Goal: Task Accomplishment & Management: Manage account settings

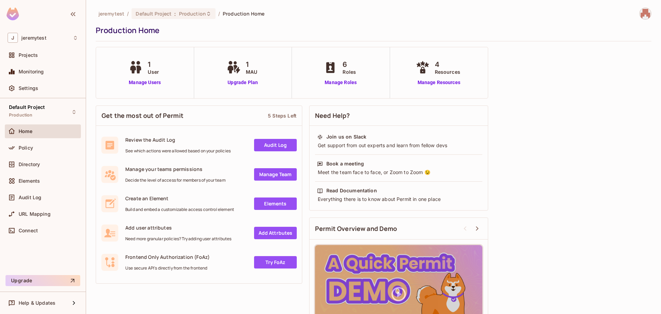
click at [351, 73] on span "Roles" at bounding box center [349, 71] width 13 height 7
click at [424, 83] on link "Manage Resources" at bounding box center [439, 82] width 50 height 7
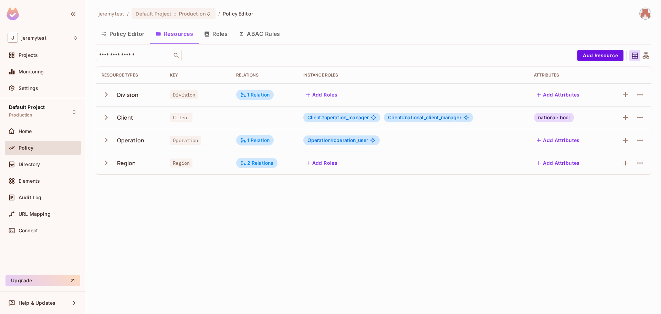
click at [105, 95] on icon "button" at bounding box center [106, 94] width 9 height 9
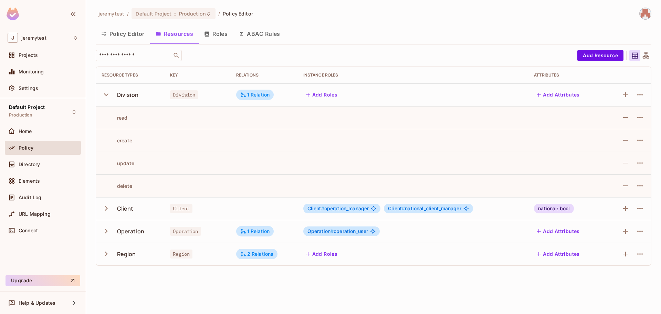
click at [105, 95] on icon "button" at bounding box center [106, 94] width 9 height 9
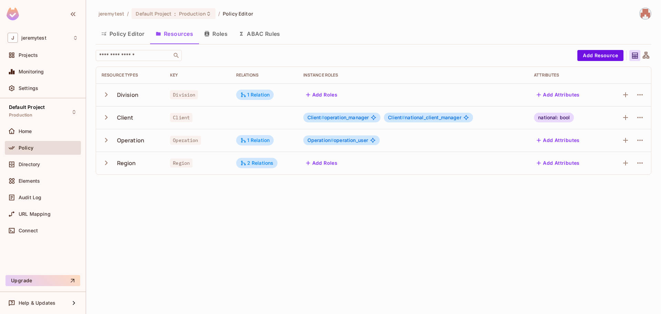
click at [108, 115] on icon "button" at bounding box center [106, 117] width 9 height 9
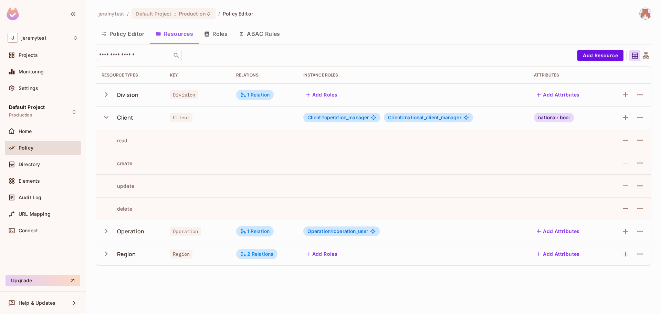
click at [108, 115] on icon "button" at bounding box center [106, 117] width 9 height 9
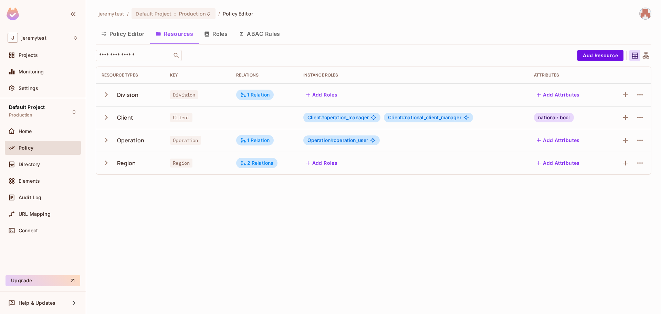
click at [106, 142] on icon "button" at bounding box center [106, 139] width 9 height 9
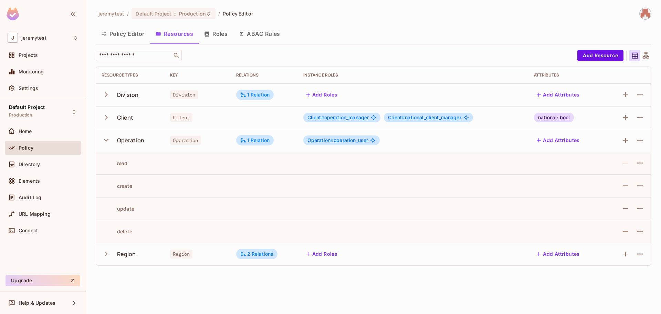
click at [106, 142] on icon "button" at bounding box center [106, 139] width 9 height 9
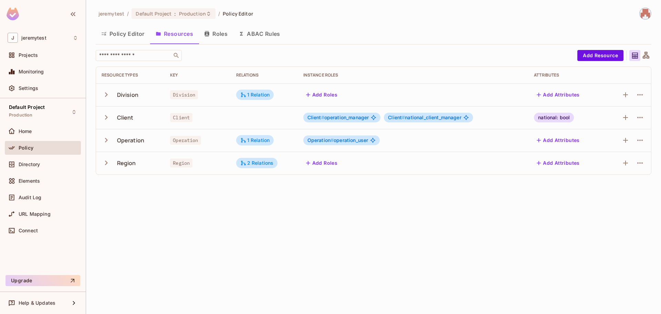
click at [103, 164] on icon "button" at bounding box center [106, 162] width 9 height 9
click at [223, 31] on button "Roles" at bounding box center [216, 33] width 34 height 17
